Goal: Transaction & Acquisition: Obtain resource

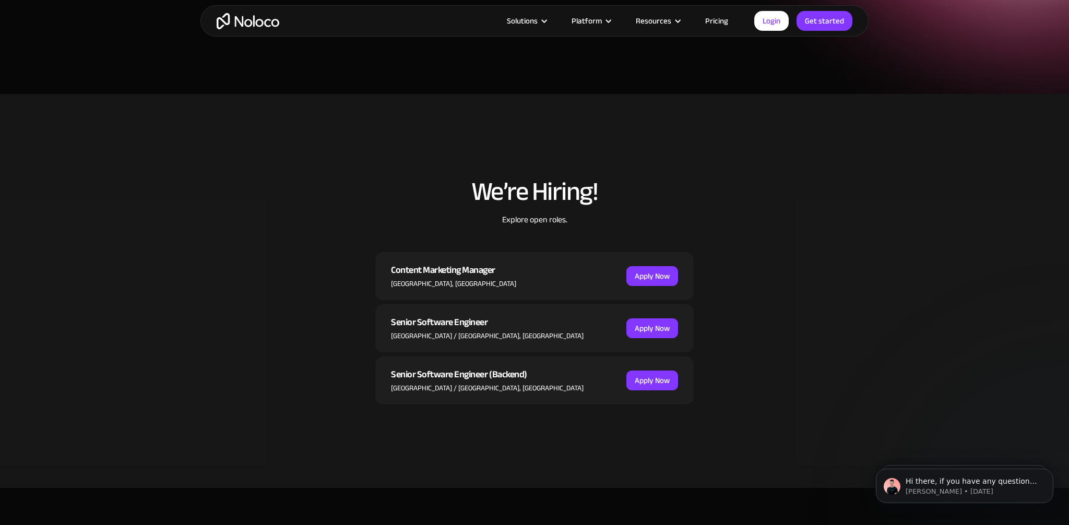
scroll to position [199, 0]
click at [432, 270] on div "Content Marketing Manager" at bounding box center [453, 270] width 125 height 16
click at [469, 273] on div "Content Marketing Manager" at bounding box center [453, 270] width 125 height 16
click at [673, 275] on link "Apply Now" at bounding box center [652, 276] width 52 height 20
click at [1049, 472] on icon "Dismiss notification" at bounding box center [1050, 472] width 4 height 4
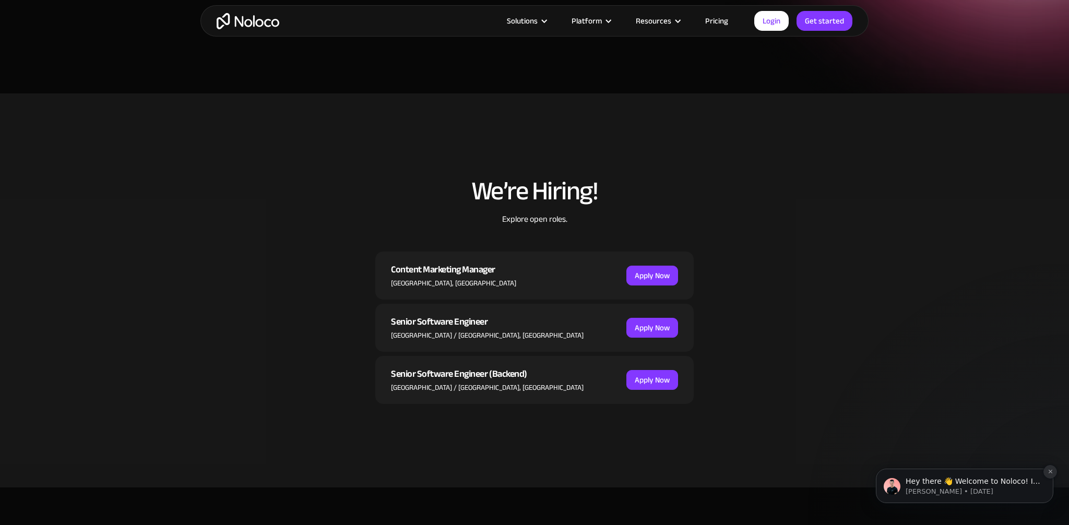
click at [1049, 472] on icon "Dismiss notification" at bounding box center [1051, 472] width 6 height 6
click at [726, 20] on link "Pricing" at bounding box center [716, 21] width 49 height 14
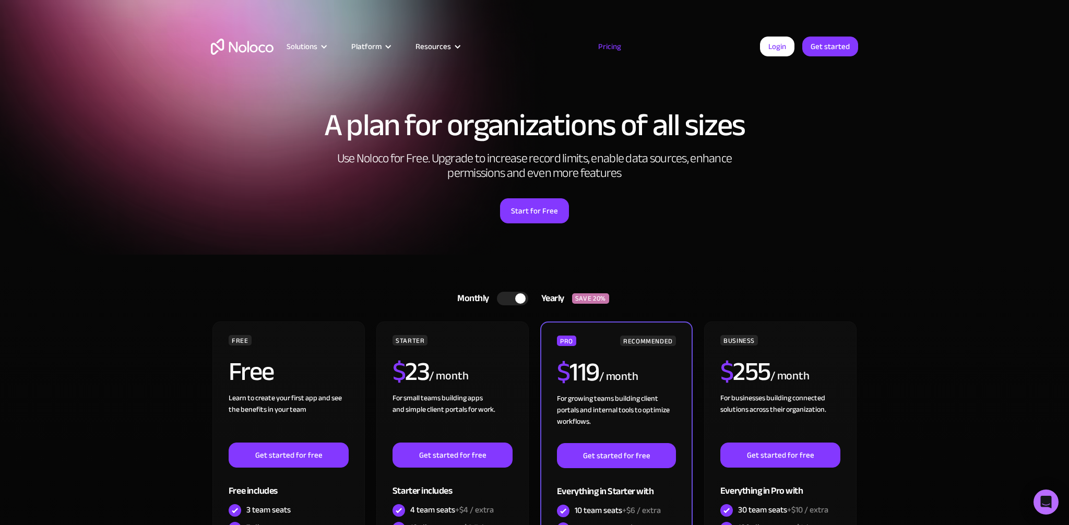
click at [510, 298] on div at bounding box center [512, 299] width 31 height 14
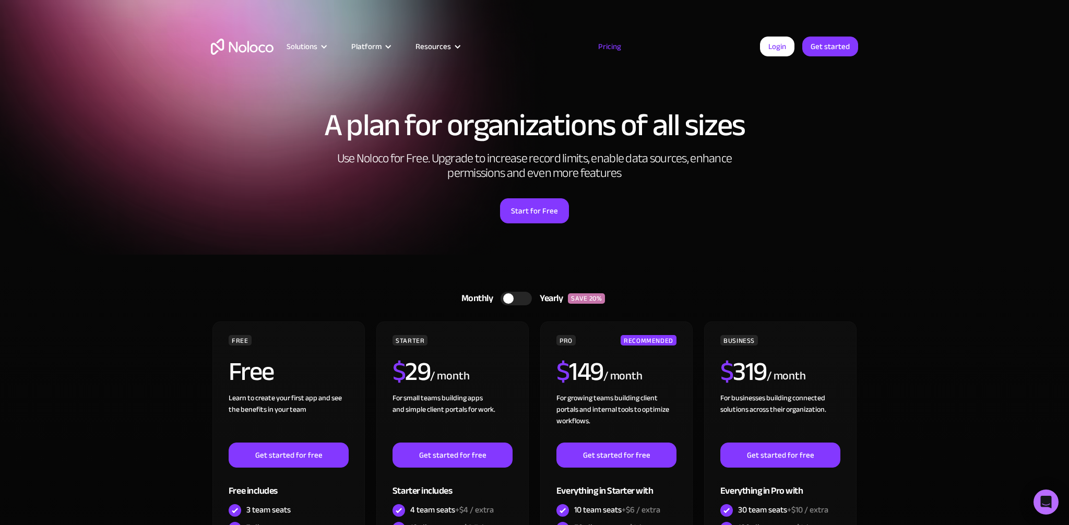
click at [510, 298] on div at bounding box center [508, 298] width 10 height 10
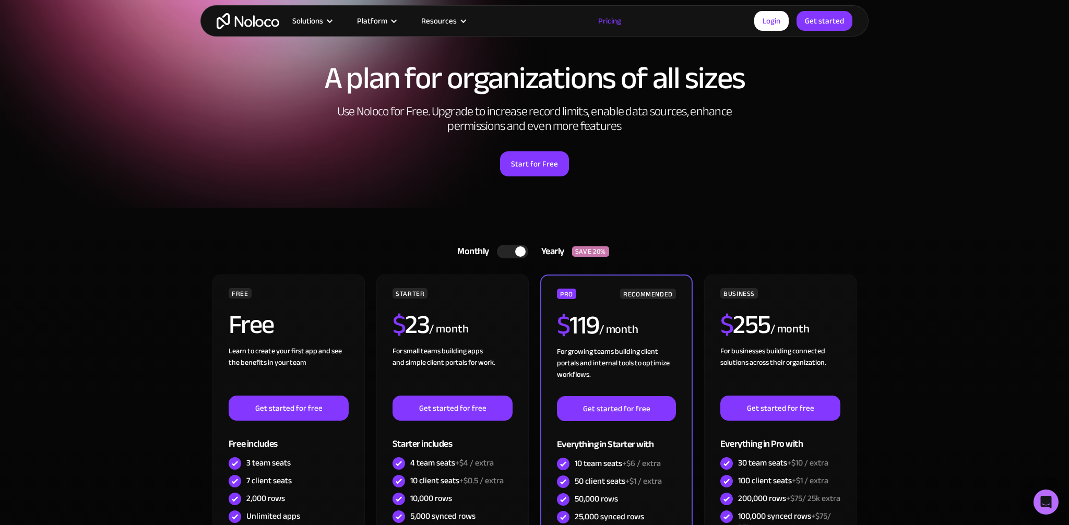
scroll to position [41, 0]
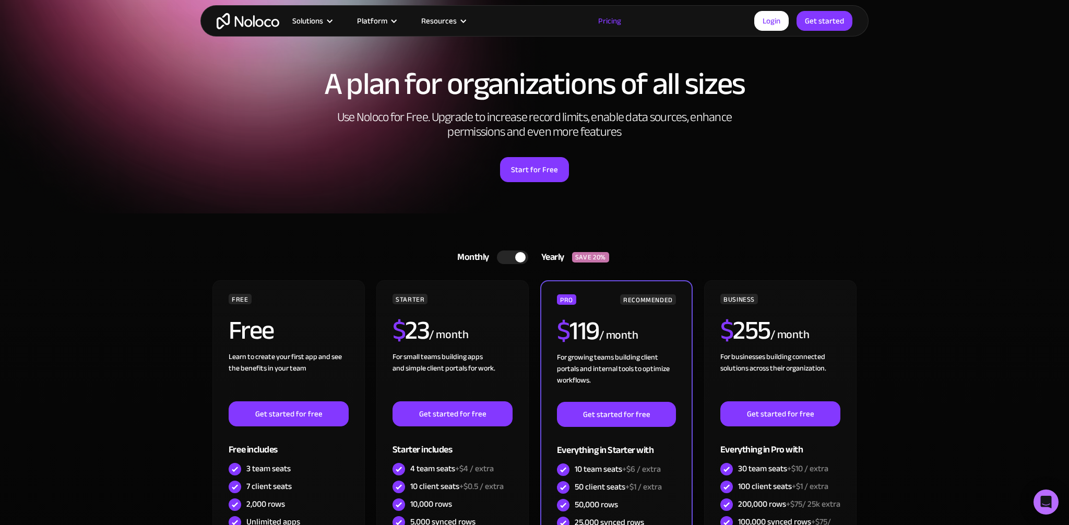
click at [509, 256] on div at bounding box center [512, 258] width 31 height 14
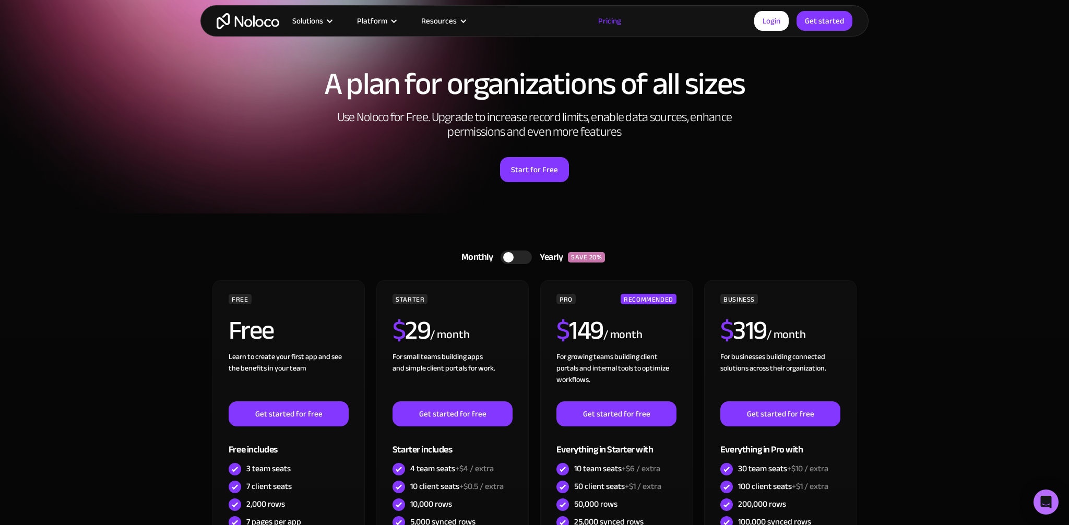
click at [509, 256] on div at bounding box center [508, 257] width 10 height 10
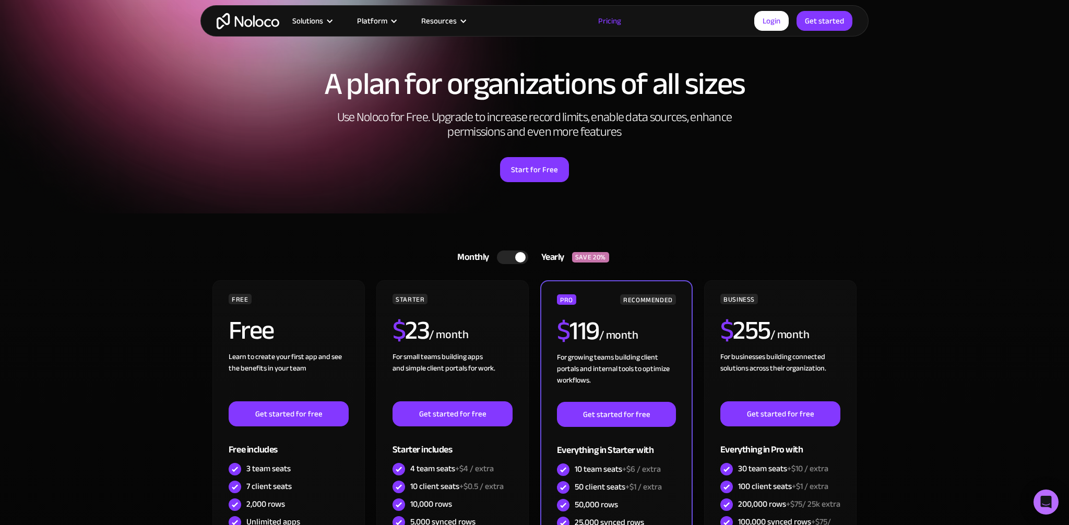
scroll to position [0, 0]
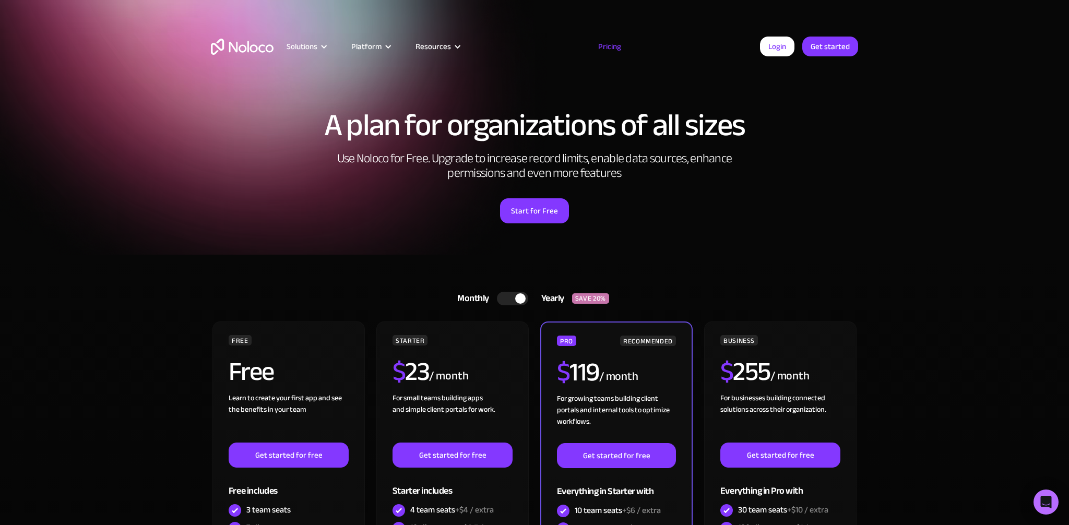
click at [231, 50] on img "home" at bounding box center [242, 47] width 63 height 16
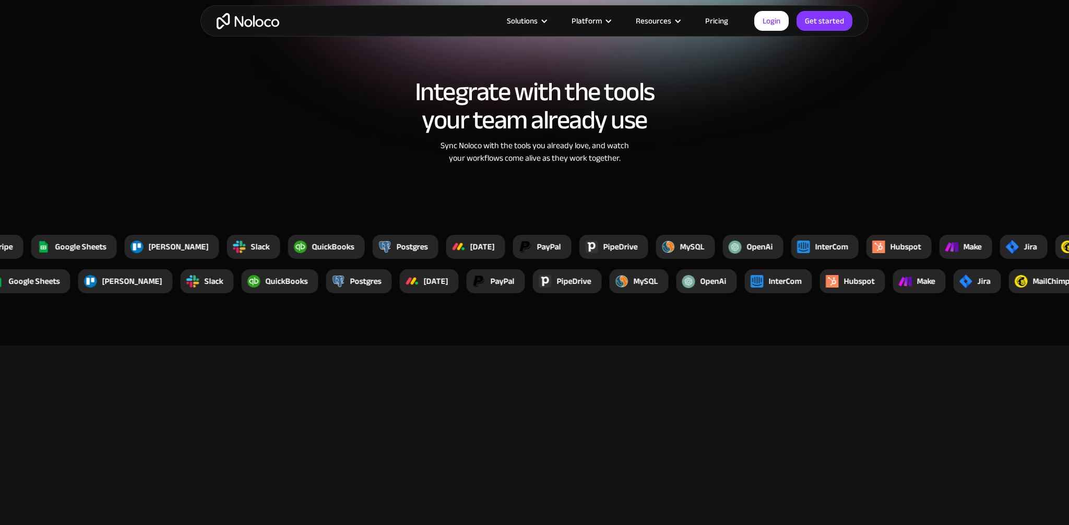
scroll to position [2707, 0]
